Goal: Information Seeking & Learning: Learn about a topic

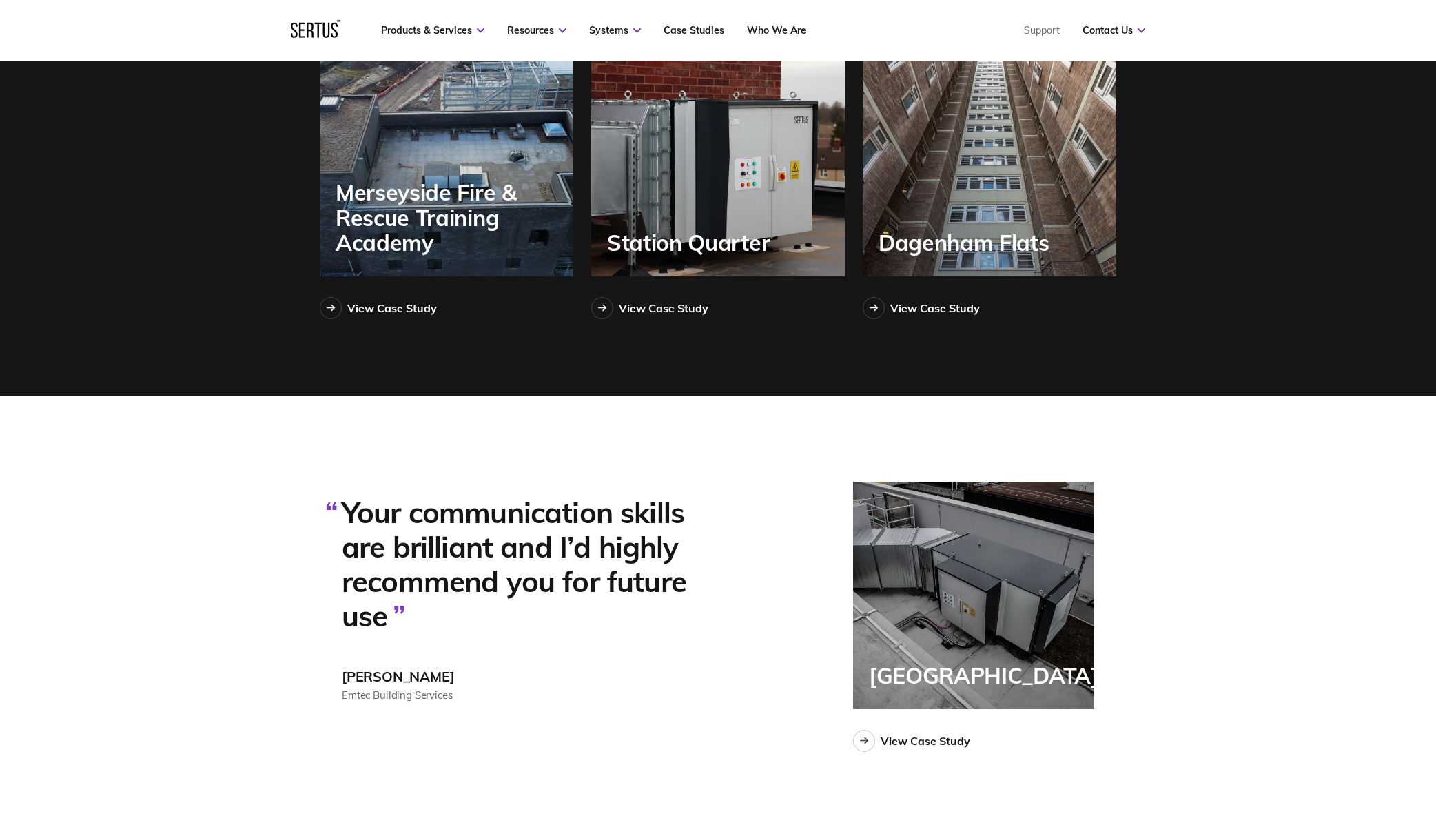
scroll to position [3131, 0]
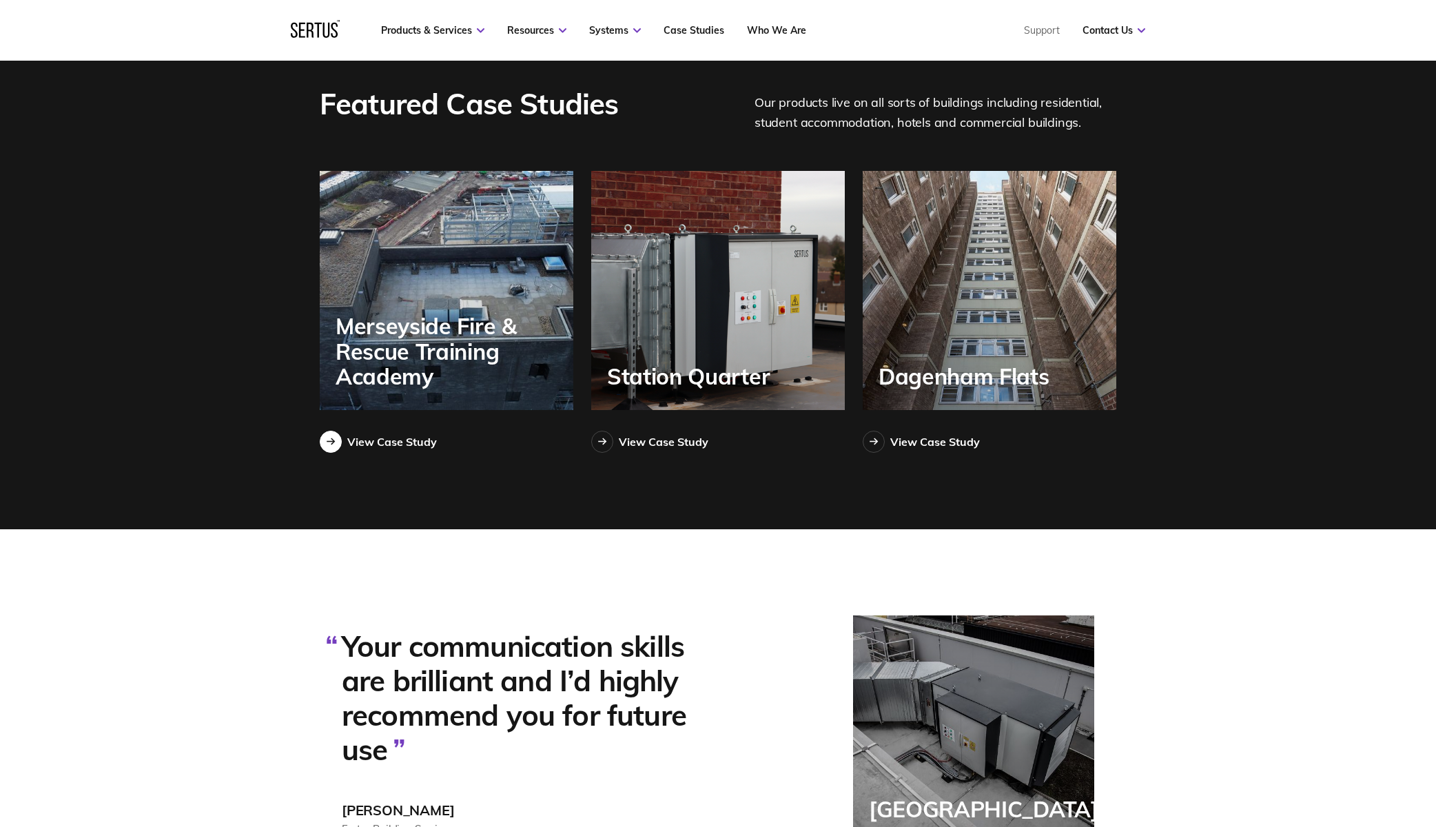
click at [391, 451] on link "View Case Study" at bounding box center [378, 442] width 117 height 22
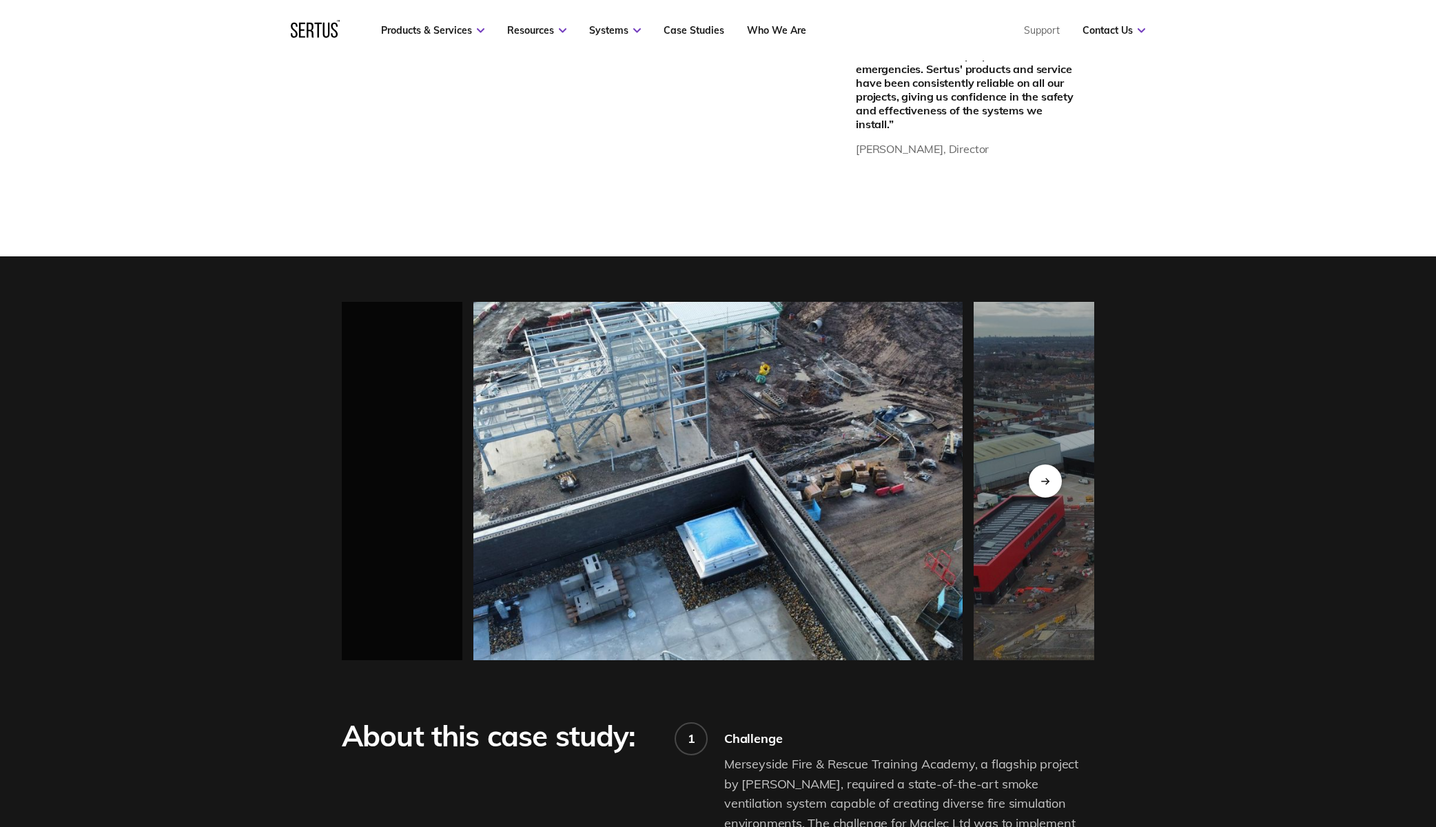
scroll to position [1122, 0]
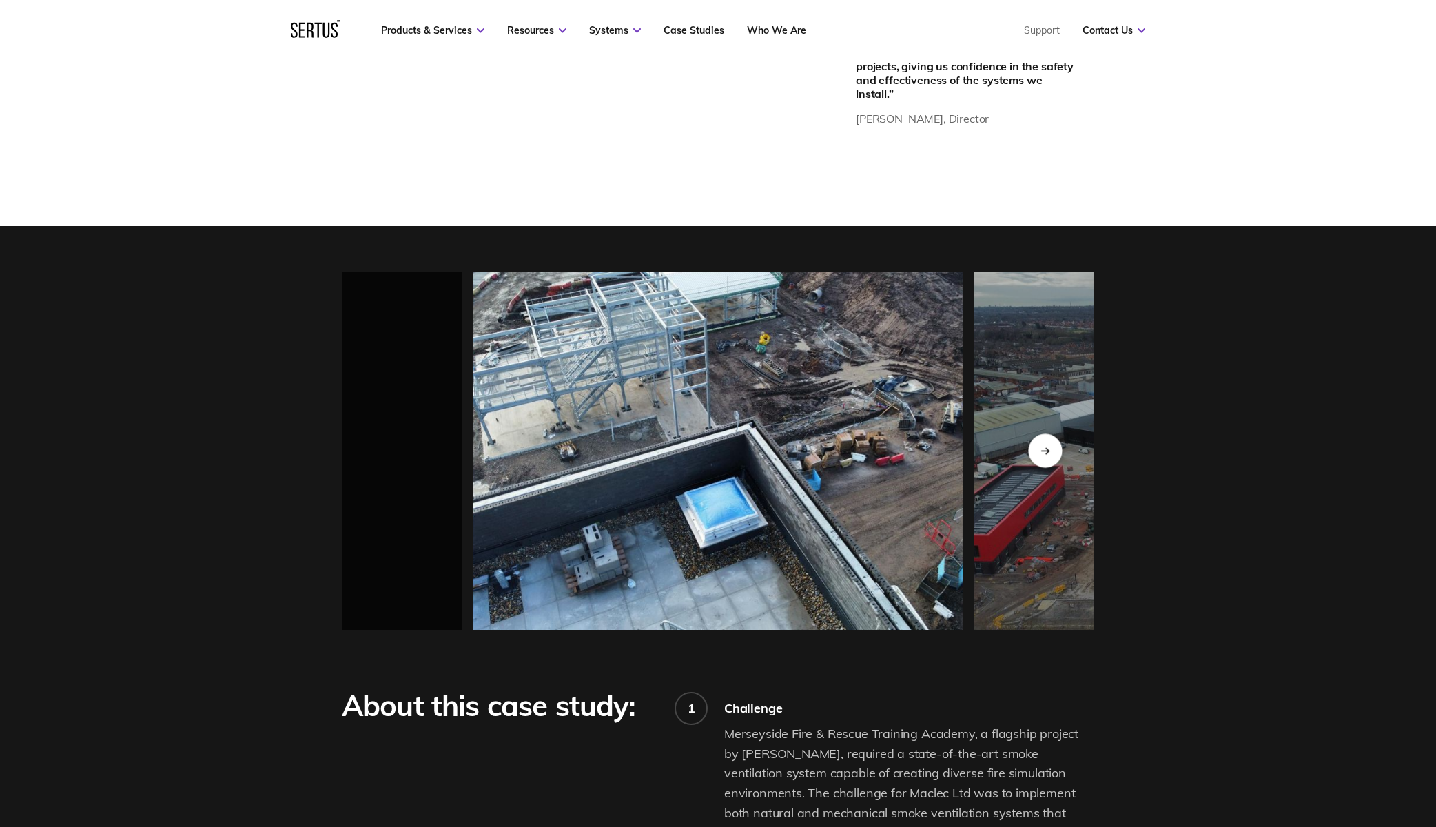
click at [1046, 451] on div "Next slide" at bounding box center [1045, 451] width 34 height 34
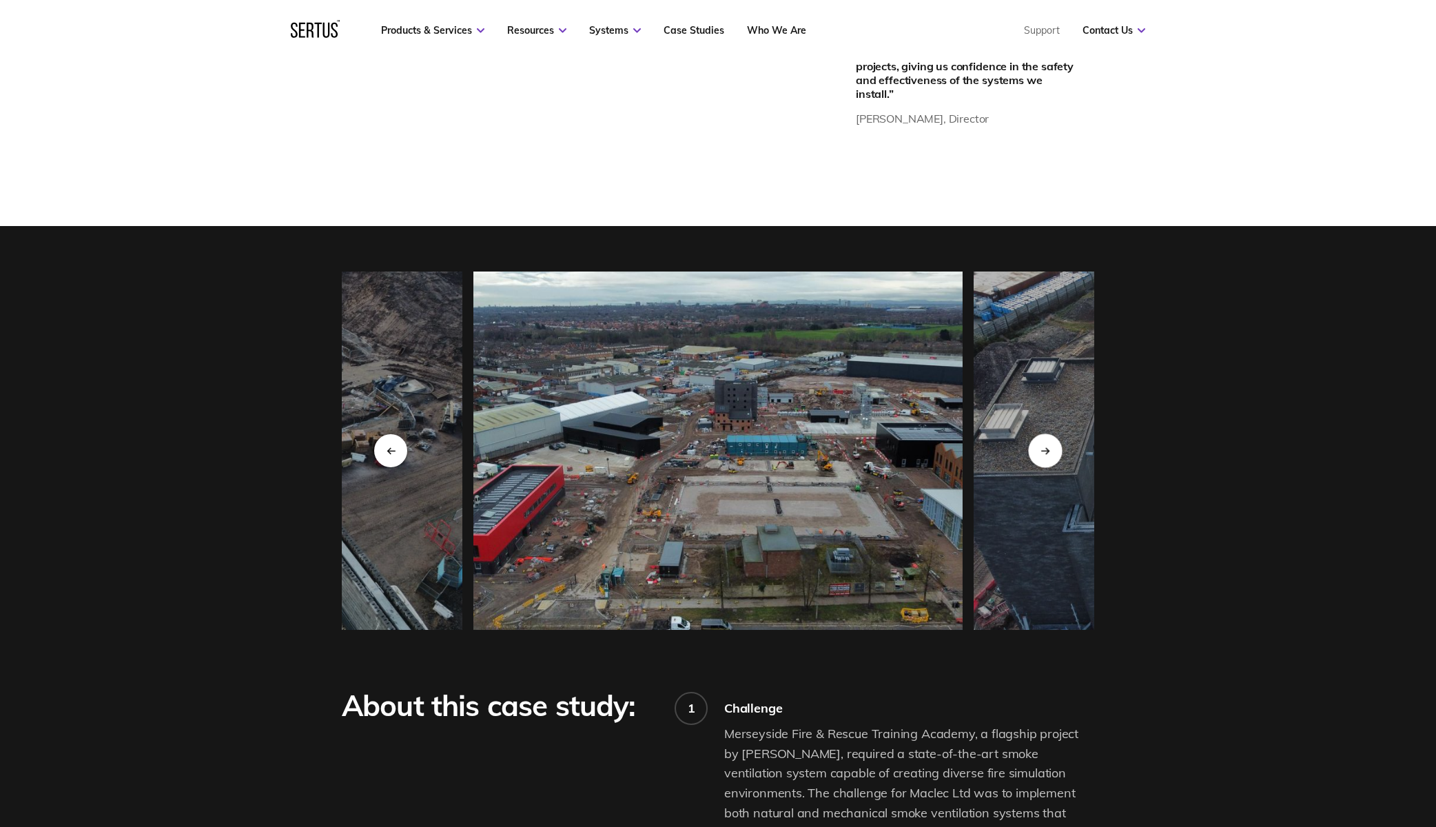
click at [1046, 451] on div "Next slide" at bounding box center [1045, 451] width 34 height 34
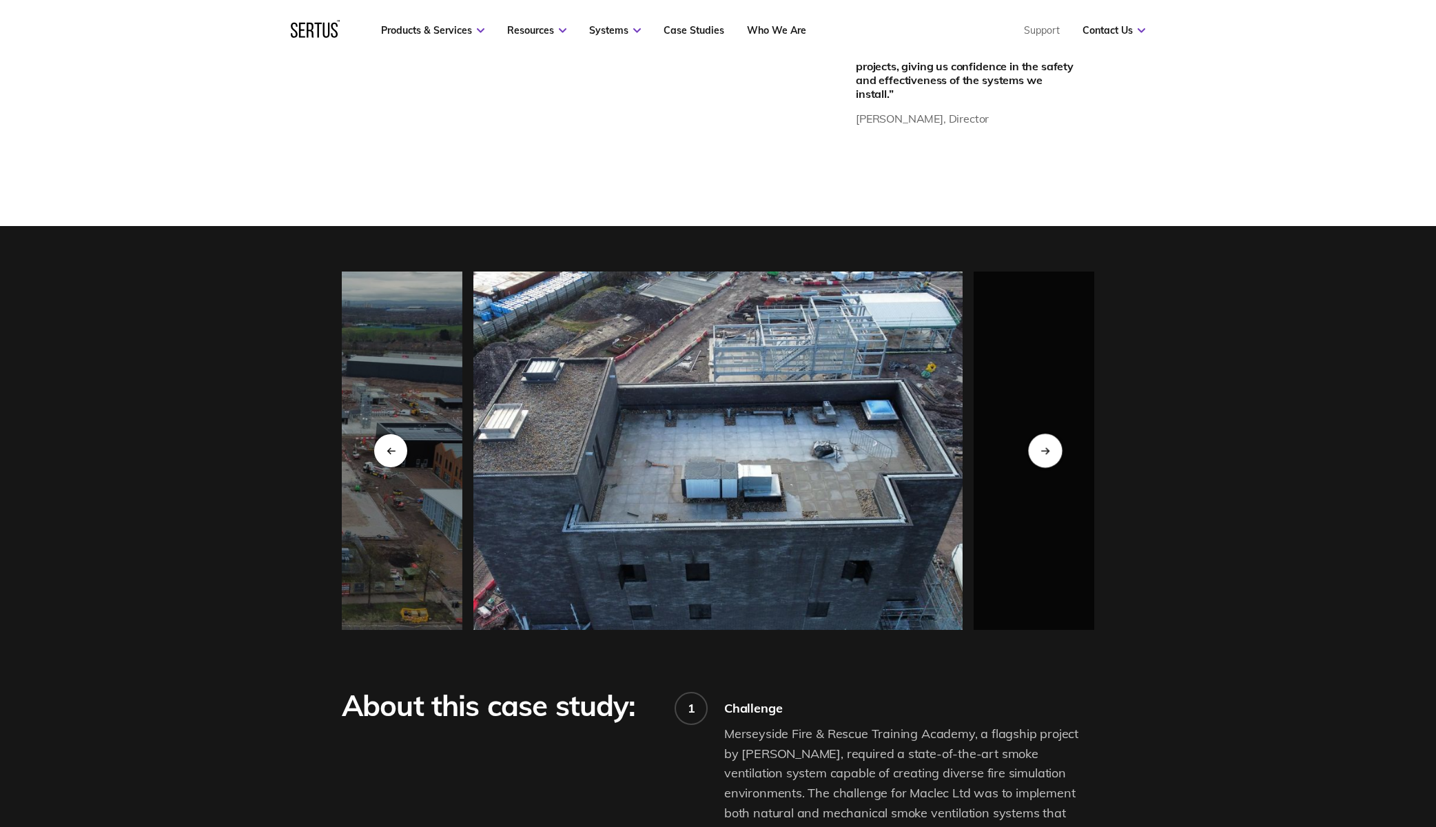
click at [1046, 451] on div "Next slide" at bounding box center [1045, 451] width 34 height 34
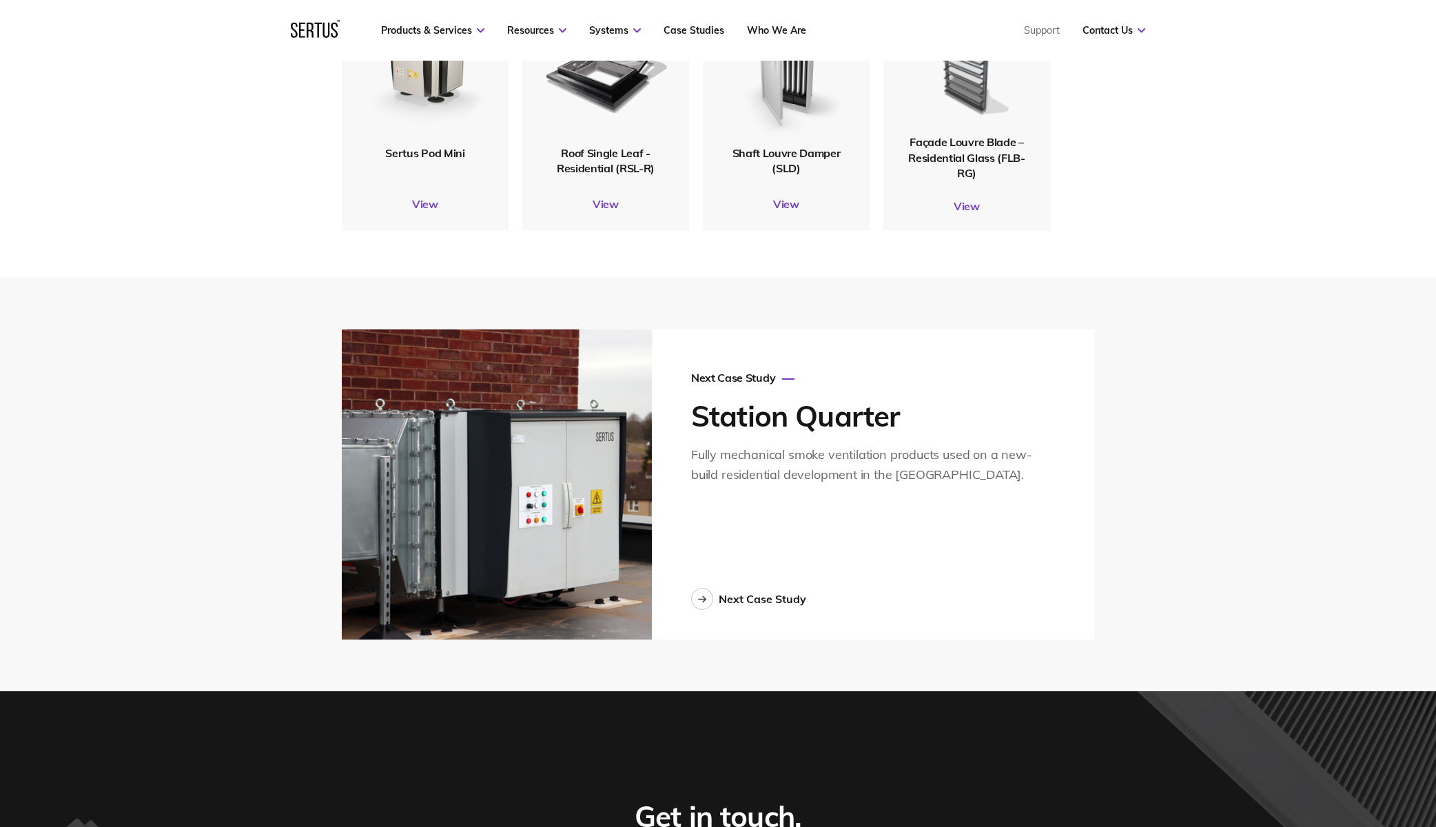
scroll to position [3364, 0]
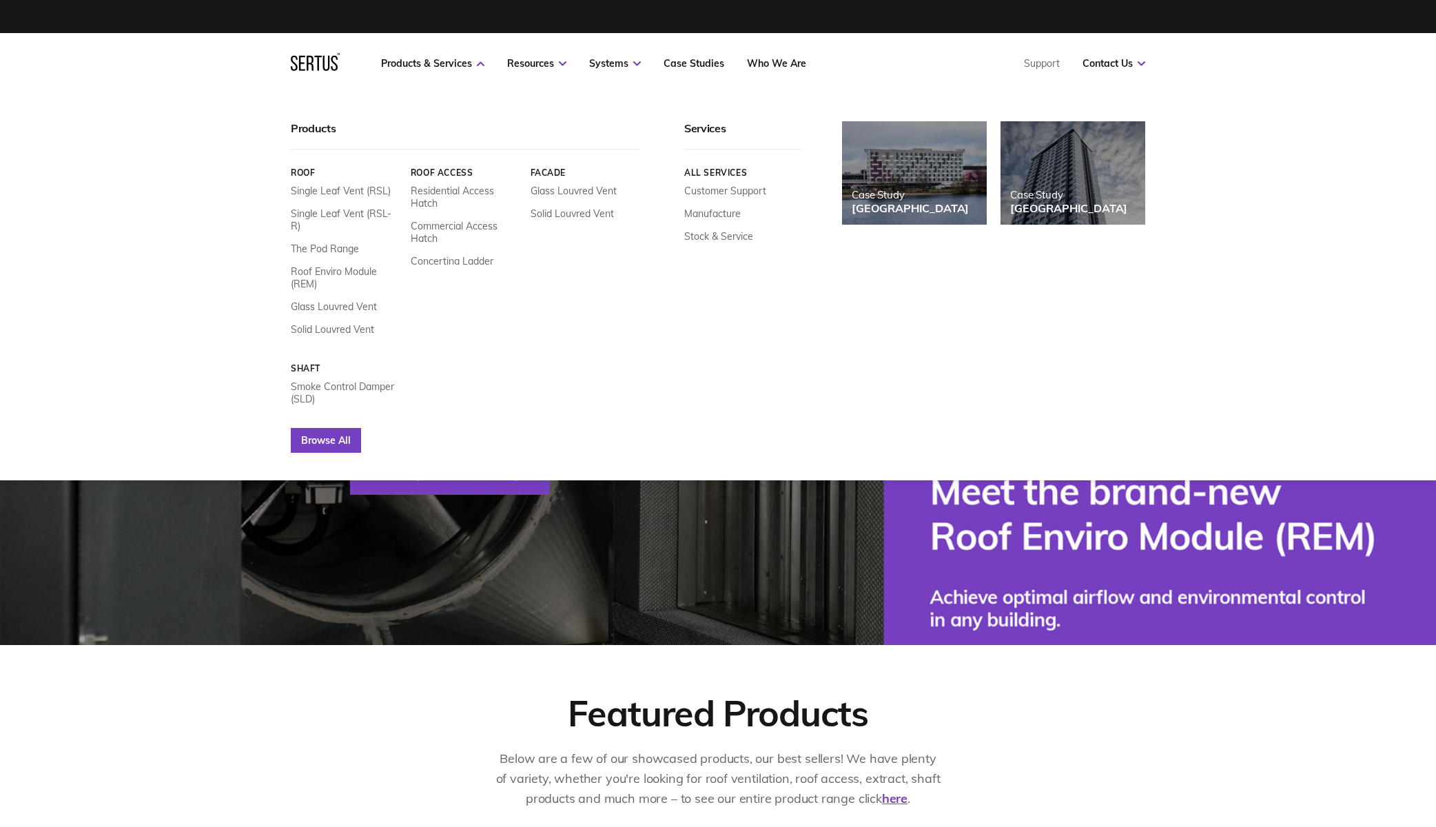
click at [321, 438] on link "Browse All" at bounding box center [326, 440] width 70 height 25
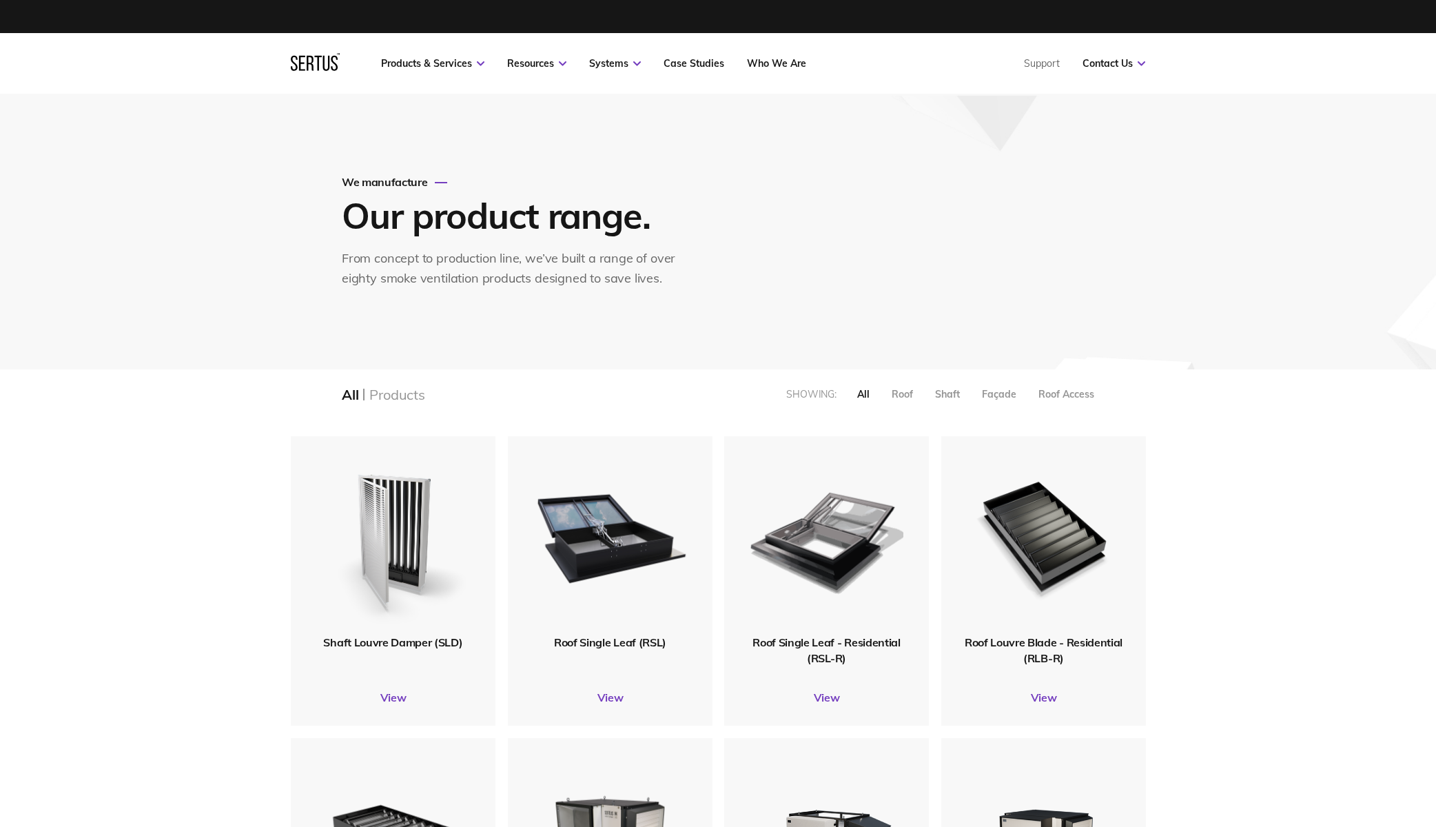
scroll to position [1820, 876]
